Goal: Find specific page/section: Find specific page/section

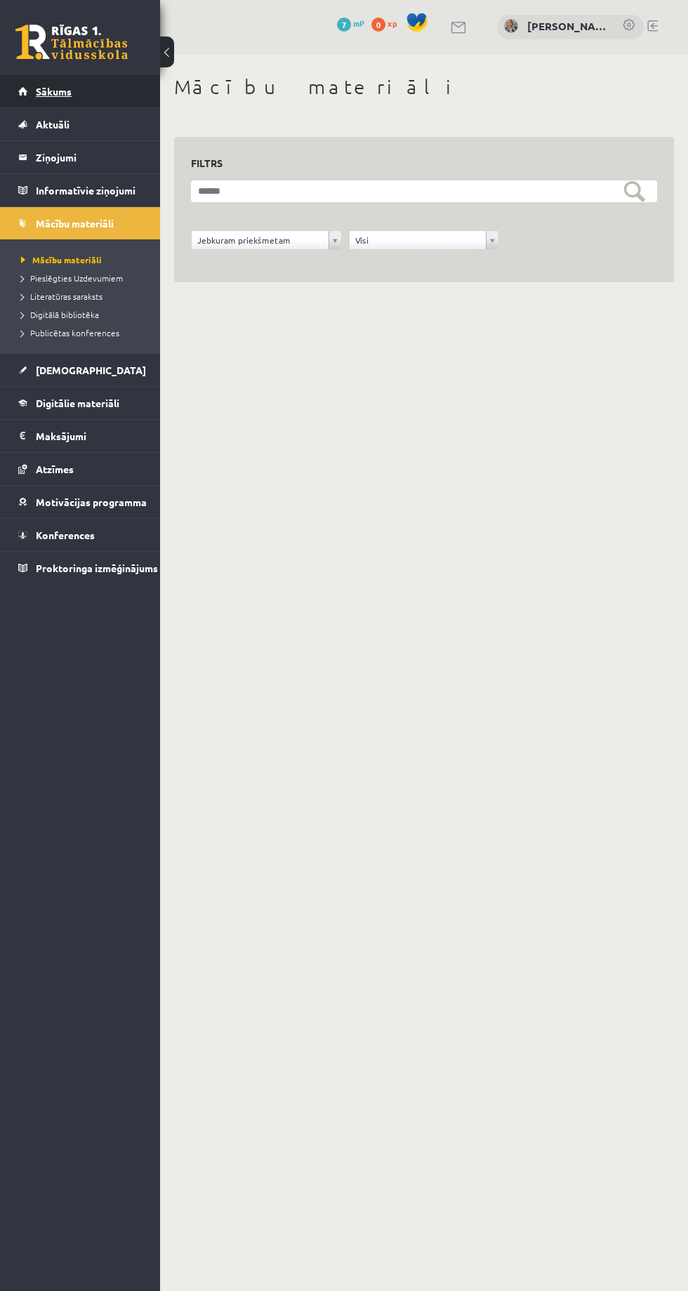
click at [67, 83] on link "Sākums" at bounding box center [80, 91] width 124 height 32
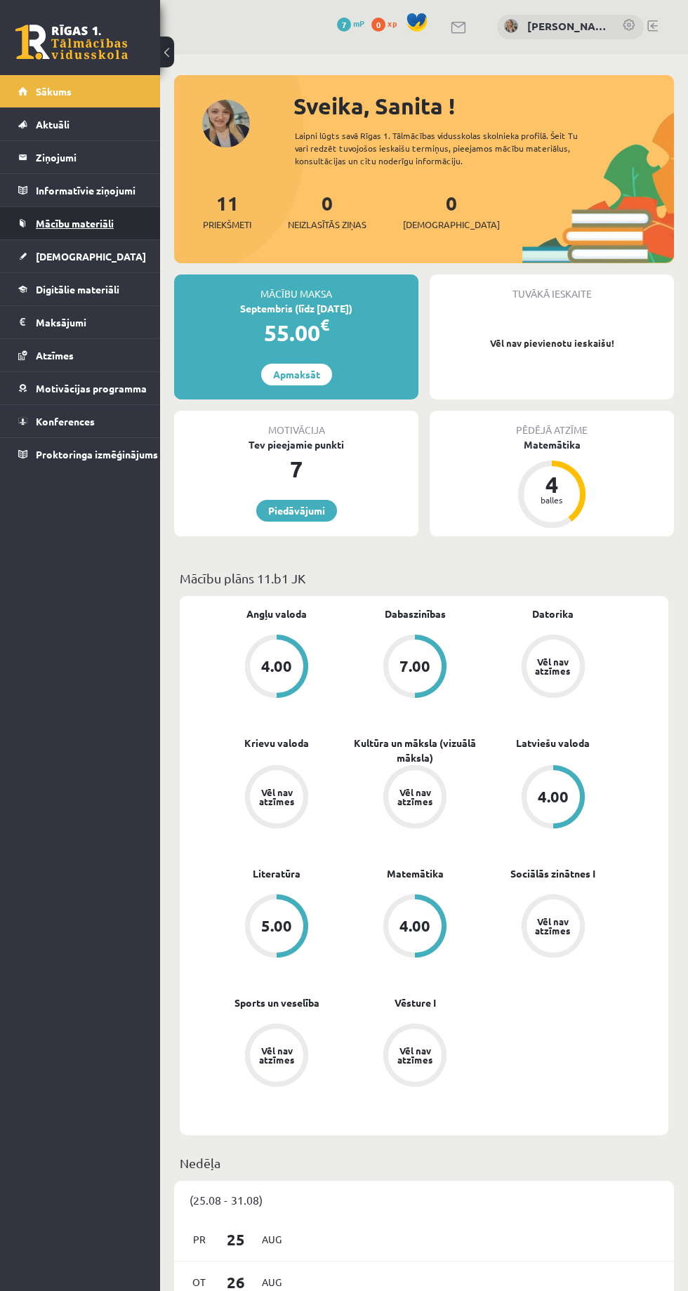
click at [115, 219] on link "Mācību materiāli" at bounding box center [80, 223] width 124 height 32
